Goal: Transaction & Acquisition: Register for event/course

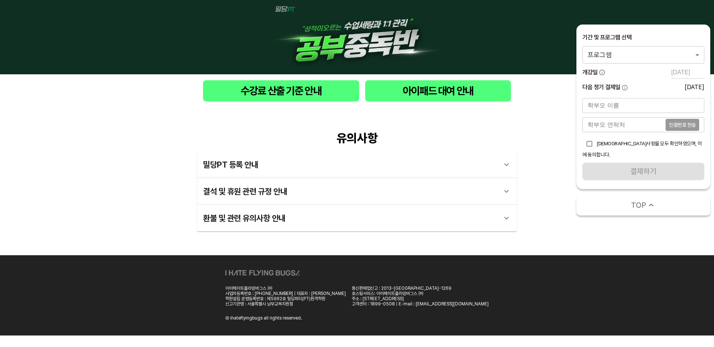
click at [638, 51] on body "수강료 산출 기준 안내 아이패드 대여 안내 유의사항 밀당PT 등록 안내 1 - 1 . 신규등록 신규등록은 밀당PT 각 과목별 프로그램을 처음 …" at bounding box center [357, 168] width 714 height 336
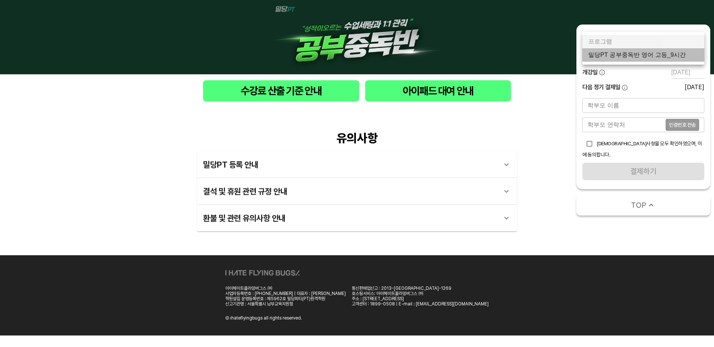
click at [633, 55] on li "밀당PT 공부중독반 영어 고등_9시간" at bounding box center [643, 54] width 122 height 13
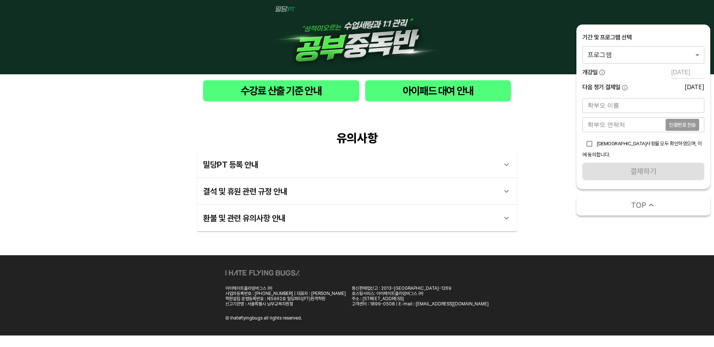
click at [680, 60] on body "수강료 산출 기준 안내 아이패드 대여 안내 유의사항 밀당PT 등록 안내 1 - 1 . 신규등록 신규등록은 밀당PT 각 과목별 프로그램을 처음 …" at bounding box center [357, 168] width 714 height 336
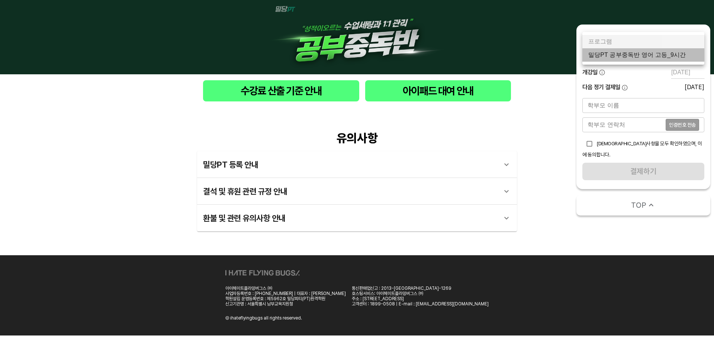
click at [665, 57] on li "밀당PT 공부중독반 영어 고등_9시간" at bounding box center [643, 54] width 122 height 13
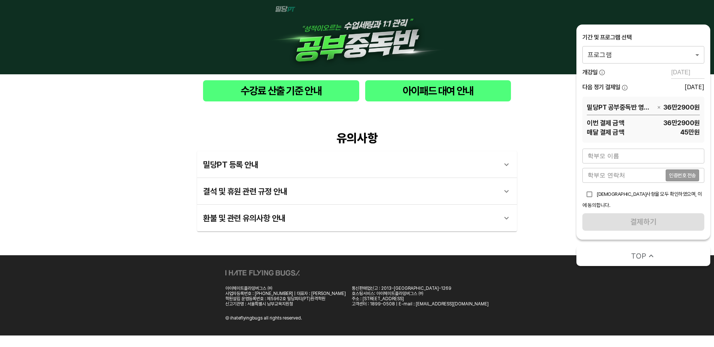
click at [113, 131] on div "유의사항 밀당PT 등록 안내 1 - 1 . 신규등록 신규등록은 밀당PT 각 과목별 프로그램을 처음 이용하는 경우에 해당합니다. 프로그램 구매 …" at bounding box center [357, 181] width 714 height 148
